Goal: Task Accomplishment & Management: Use online tool/utility

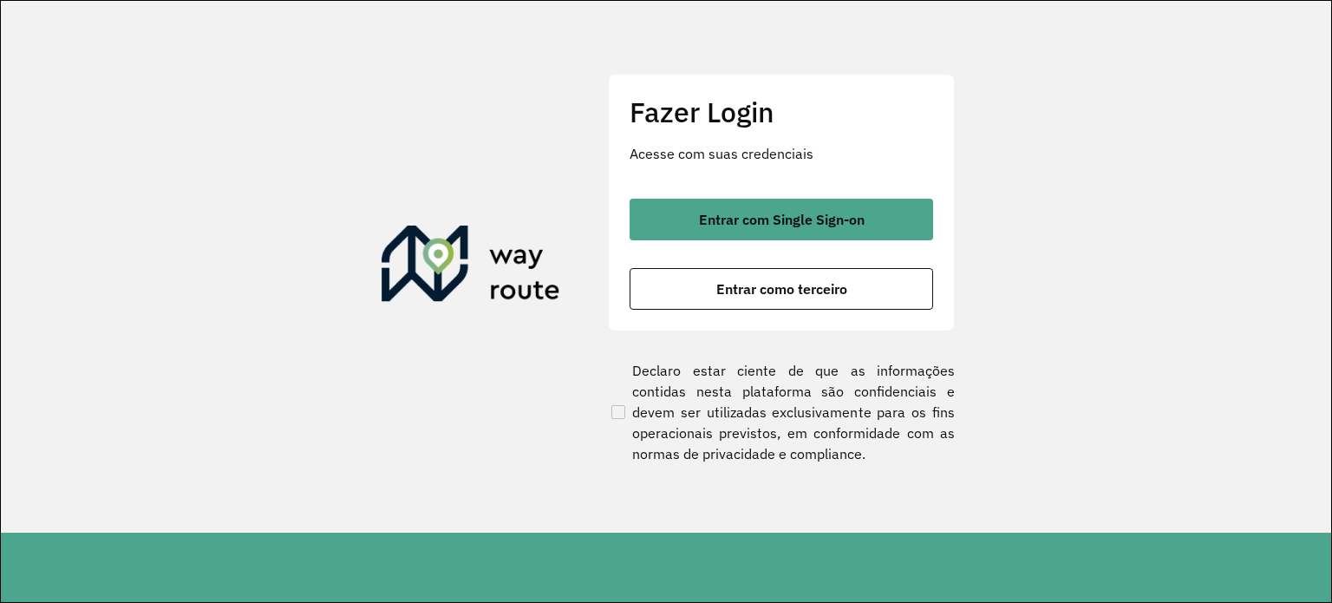
click at [271, 268] on section "Fazer Login Acesse com suas credenciais Entrar com Single Sign-on Entrar como t…" at bounding box center [666, 266] width 1330 height 531
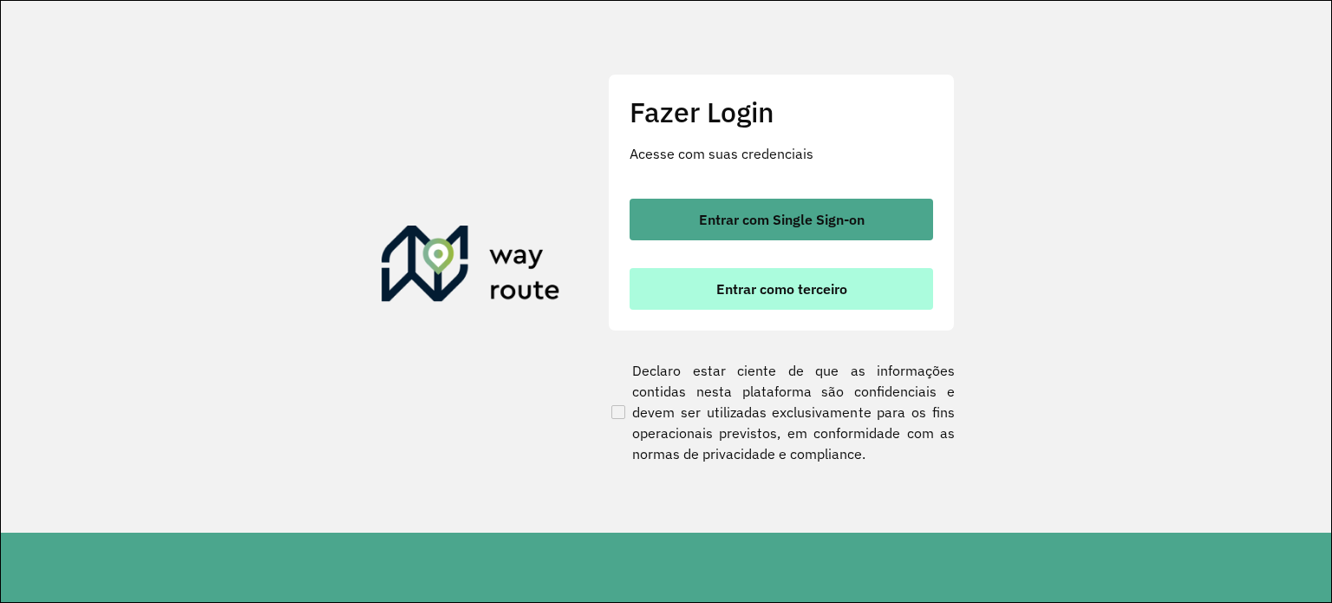
click at [783, 282] on span "Entrar como terceiro" at bounding box center [781, 289] width 131 height 14
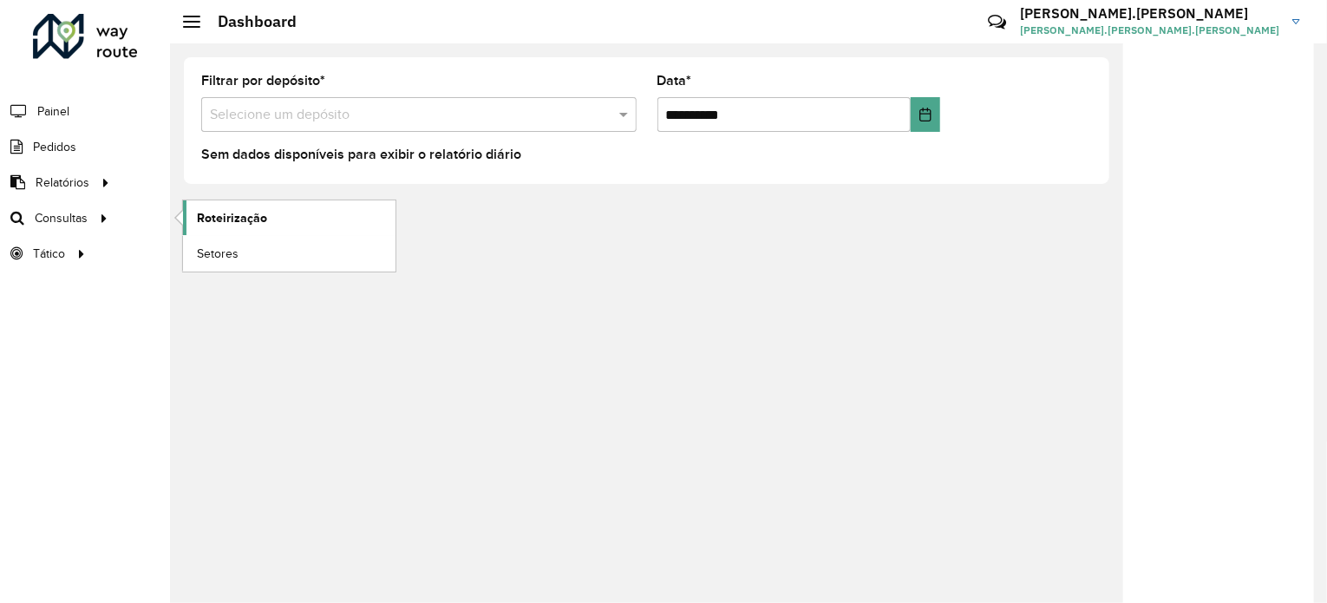
click at [276, 226] on link "Roteirização" at bounding box center [289, 217] width 212 height 35
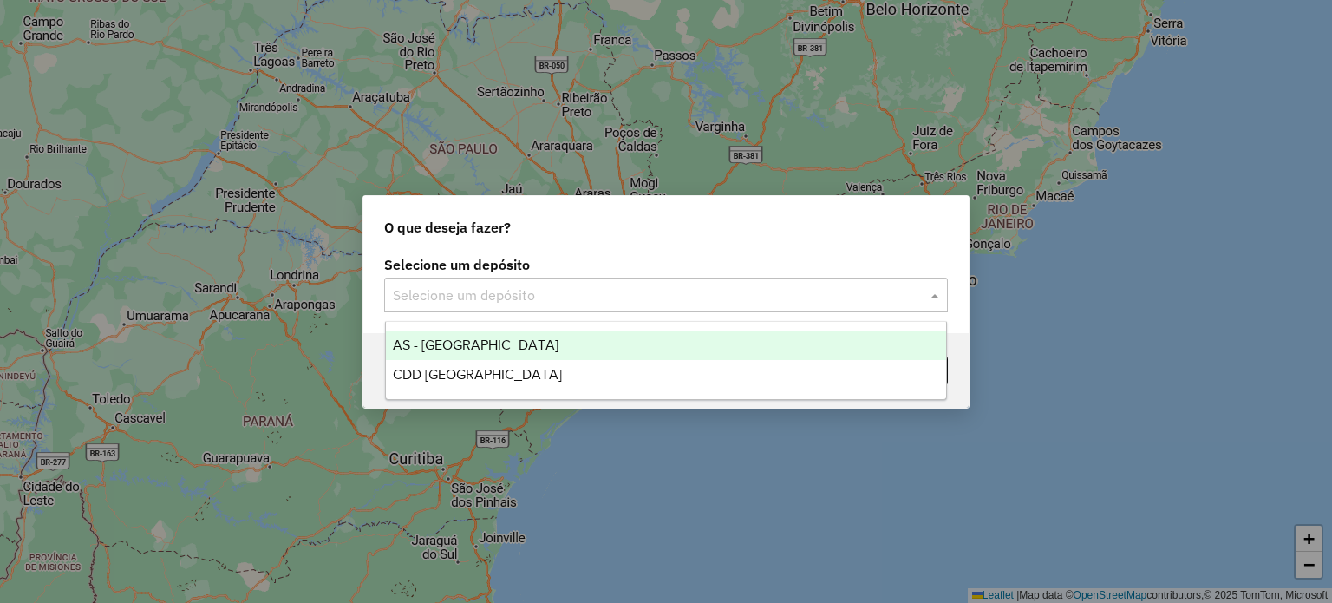
click at [485, 288] on input "text" at bounding box center [649, 295] width 512 height 21
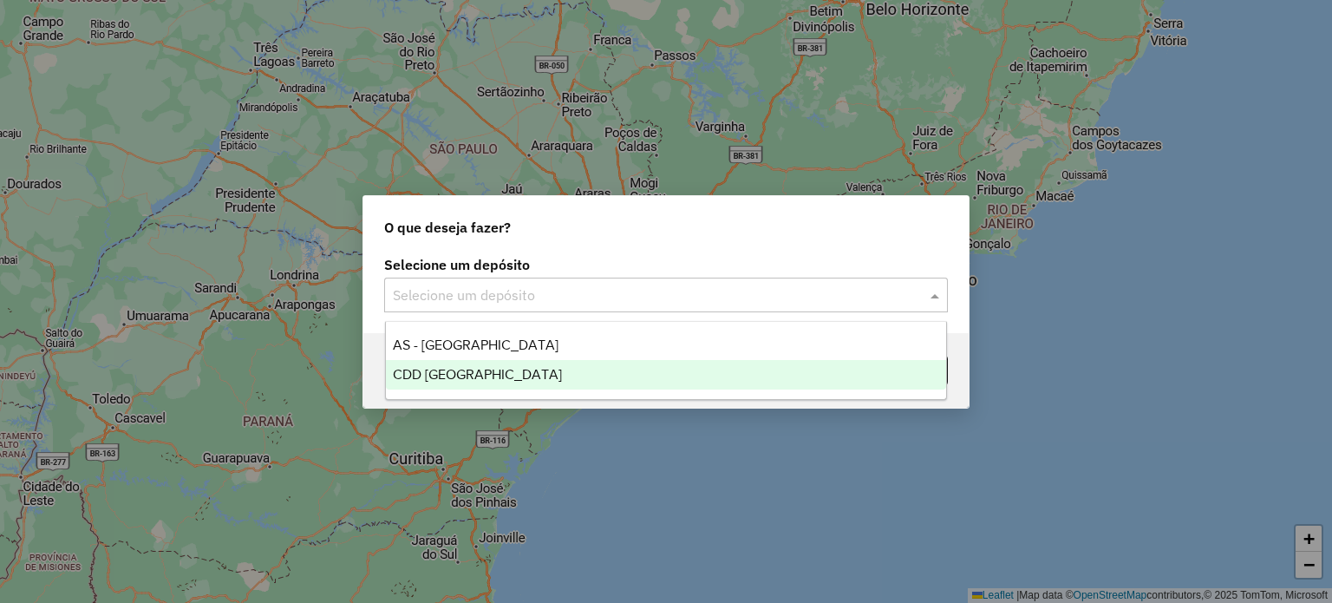
click at [406, 385] on div "CDD [GEOGRAPHIC_DATA]" at bounding box center [666, 374] width 561 height 29
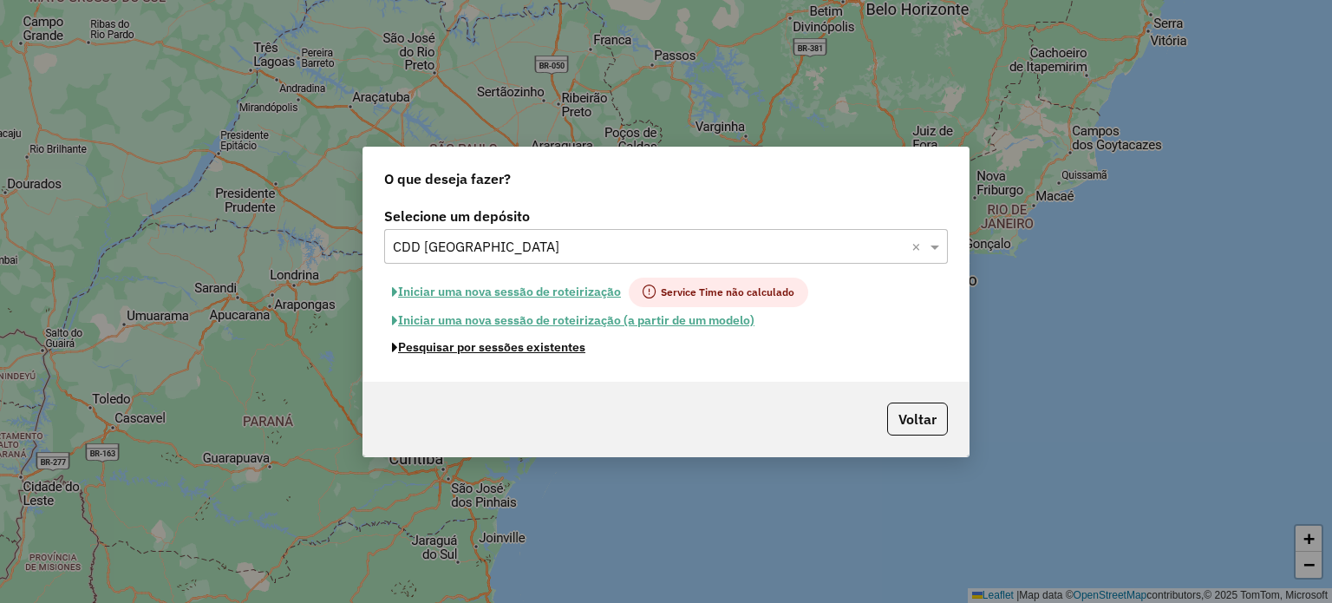
click at [491, 349] on button "Pesquisar por sessões existentes" at bounding box center [488, 347] width 209 height 27
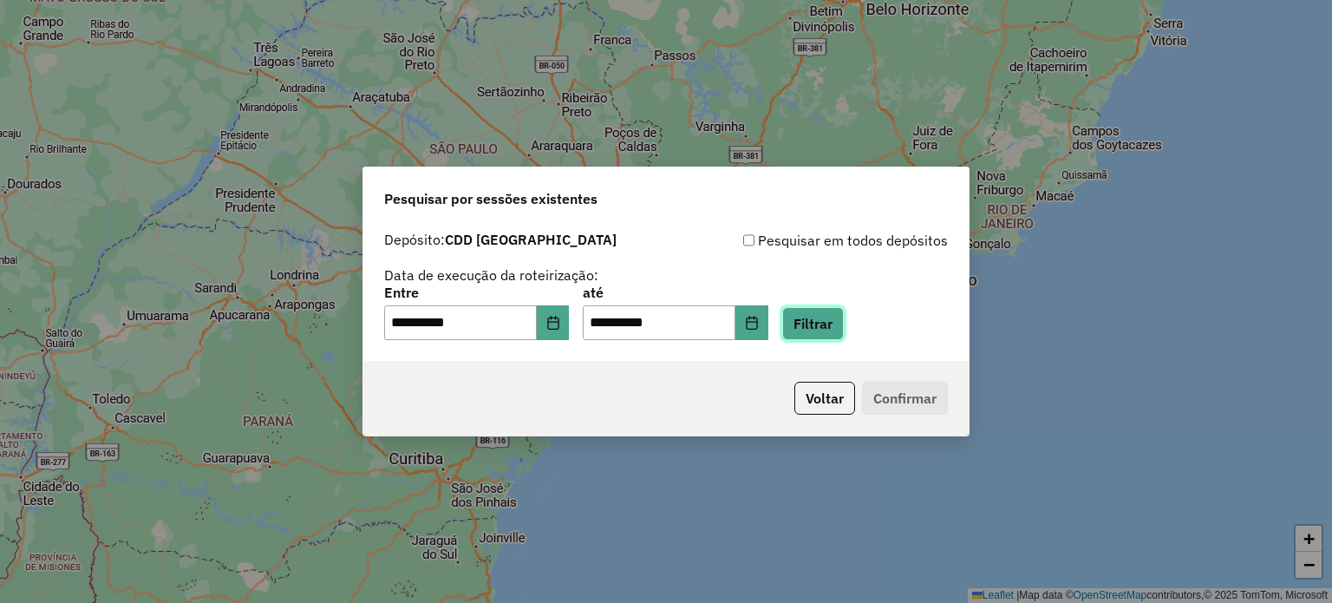
click at [844, 329] on button "Filtrar" at bounding box center [813, 323] width 62 height 33
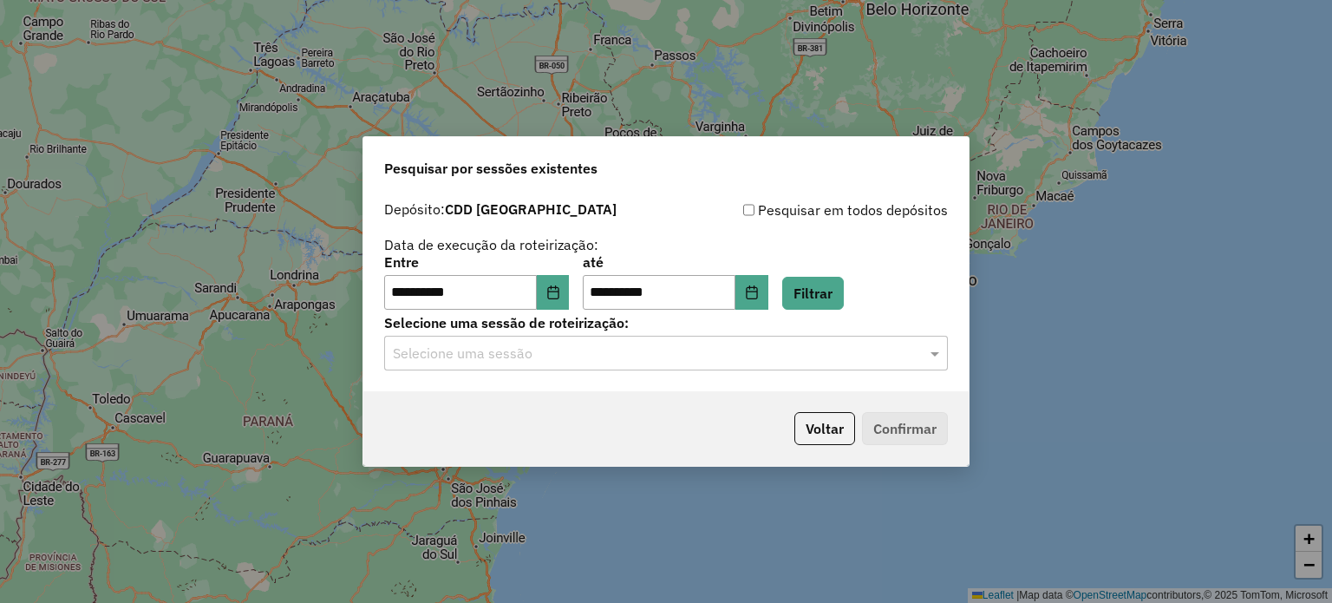
click at [641, 356] on input "text" at bounding box center [649, 353] width 512 height 21
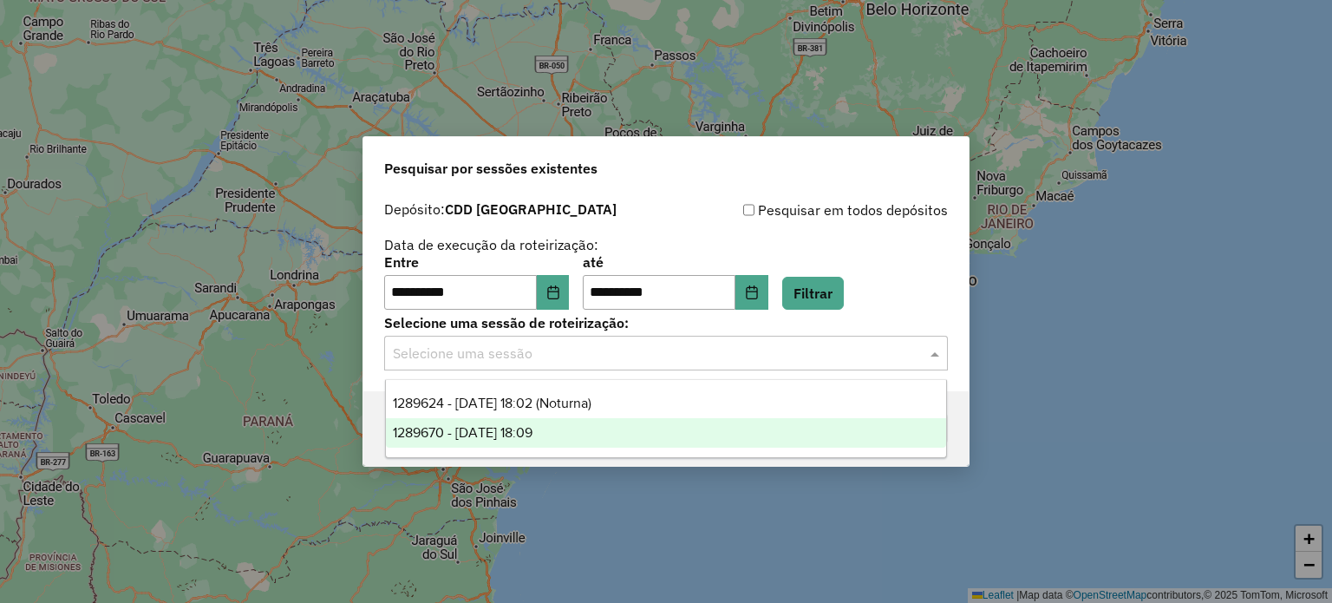
click at [511, 440] on div "1289670 - 07/10/2025 18:09" at bounding box center [666, 432] width 561 height 29
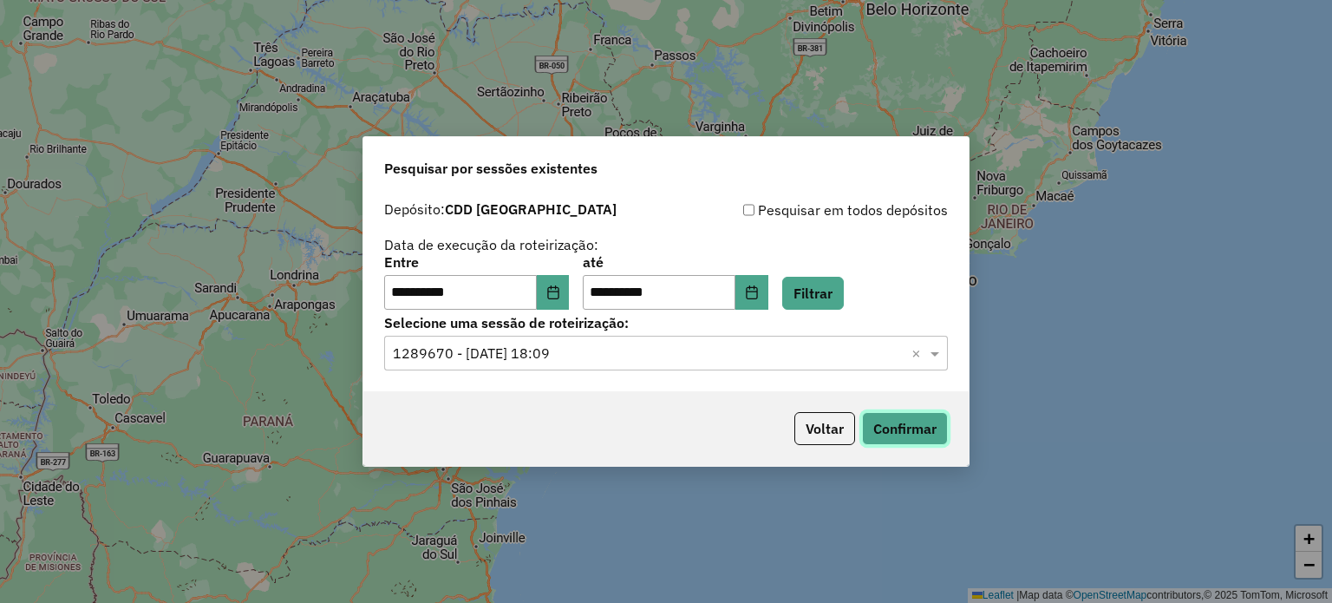
click at [918, 435] on button "Confirmar" at bounding box center [905, 428] width 86 height 33
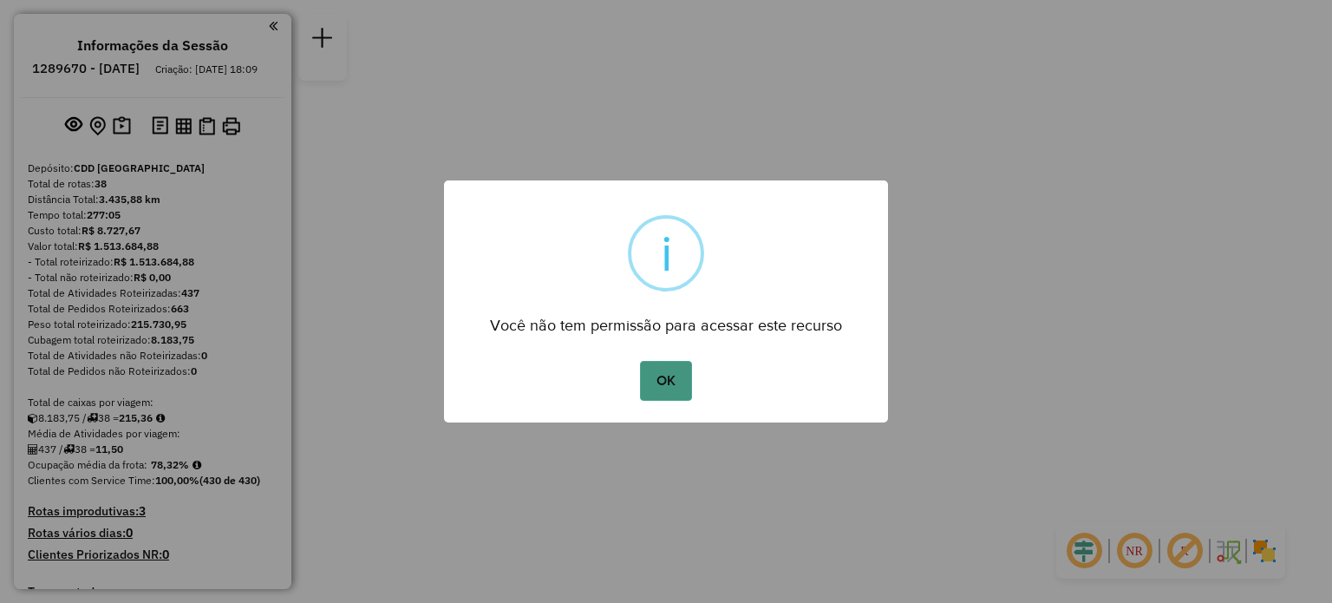
click at [681, 378] on button "OK" at bounding box center [665, 381] width 51 height 40
